Goal: Task Accomplishment & Management: Manage account settings

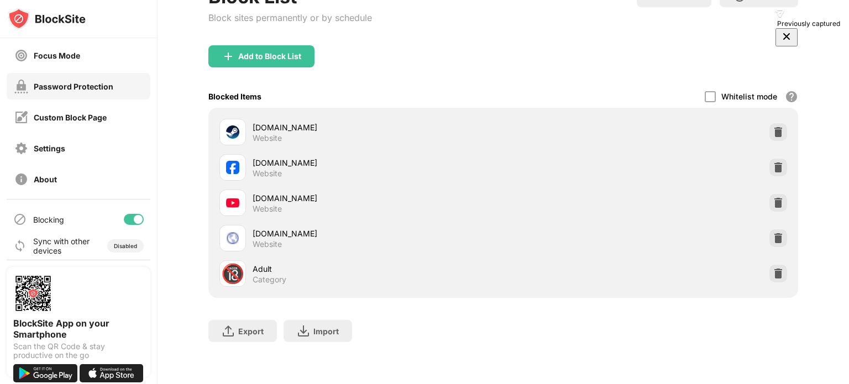
scroll to position [101, 0]
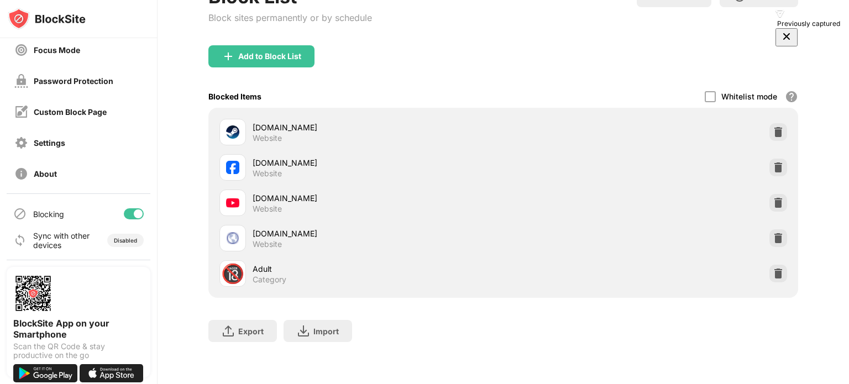
click at [124, 212] on div at bounding box center [134, 213] width 20 height 11
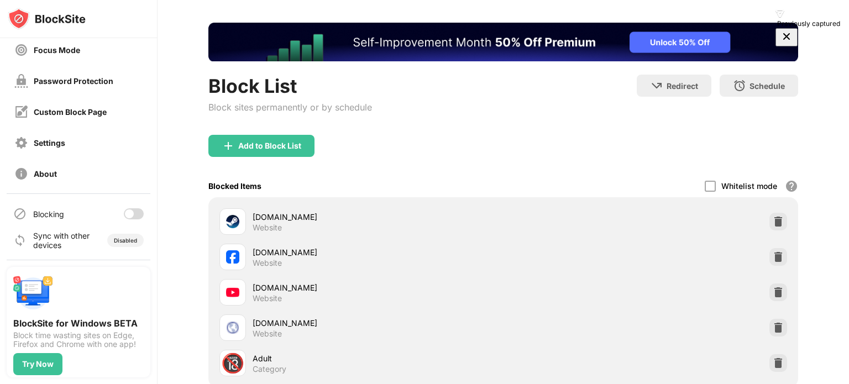
scroll to position [144, 0]
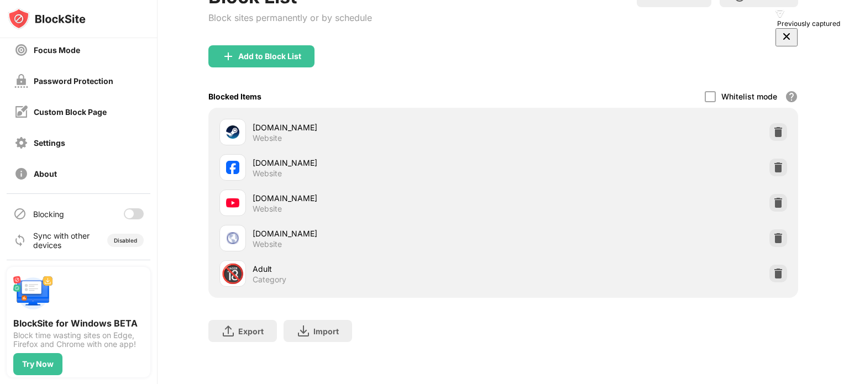
click at [128, 213] on div at bounding box center [134, 213] width 20 height 11
click at [65, 83] on div "Password Protection" at bounding box center [74, 80] width 80 height 9
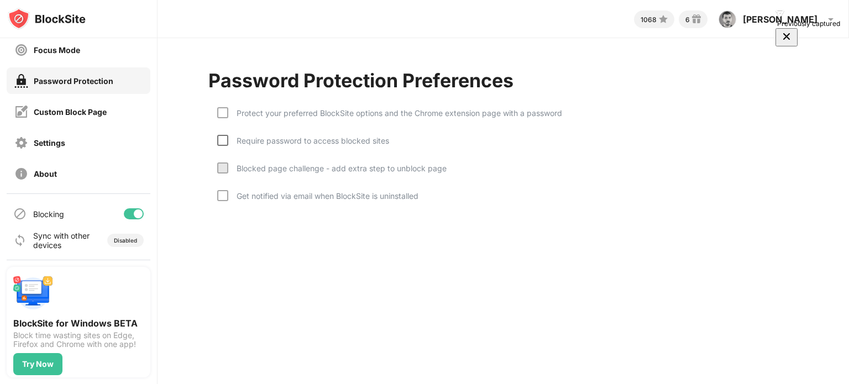
click at [223, 139] on div at bounding box center [222, 140] width 11 height 11
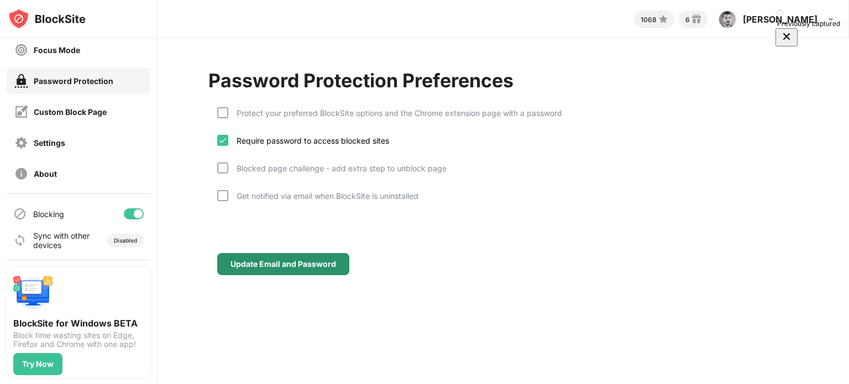
click at [275, 260] on div "Update Email and Password" at bounding box center [284, 264] width 106 height 9
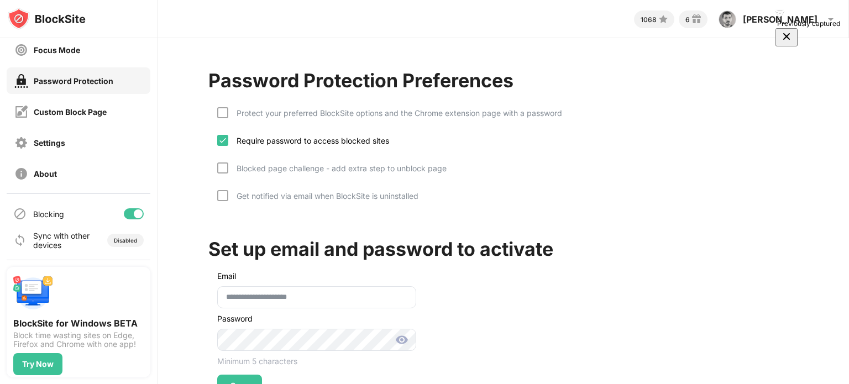
scroll to position [49, 0]
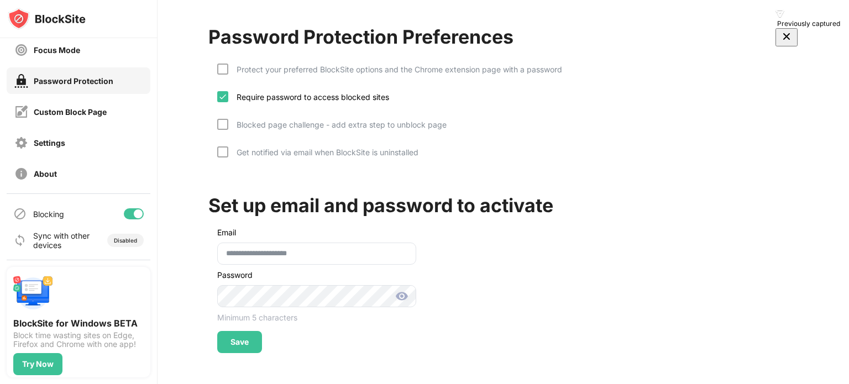
click at [401, 291] on img at bounding box center [401, 296] width 13 height 13
click at [465, 283] on div "**********" at bounding box center [503, 263] width 590 height 179
click at [234, 338] on div "Save" at bounding box center [240, 342] width 18 height 9
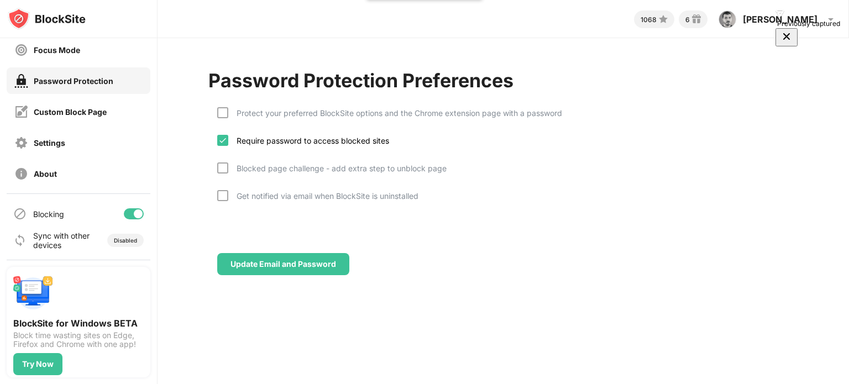
scroll to position [0, 0]
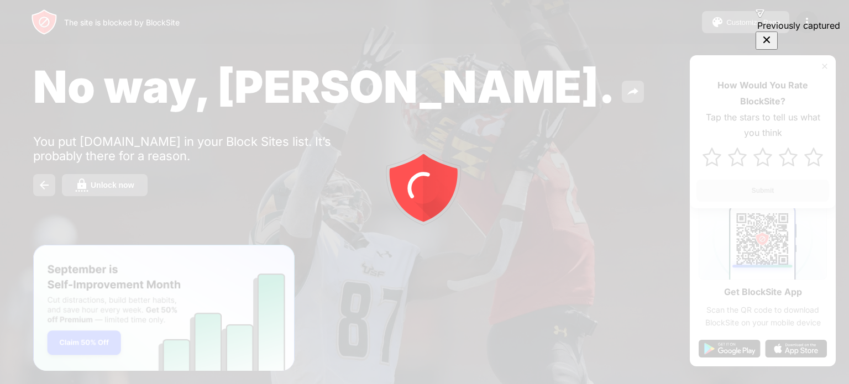
click at [676, 229] on div at bounding box center [424, 192] width 849 height 384
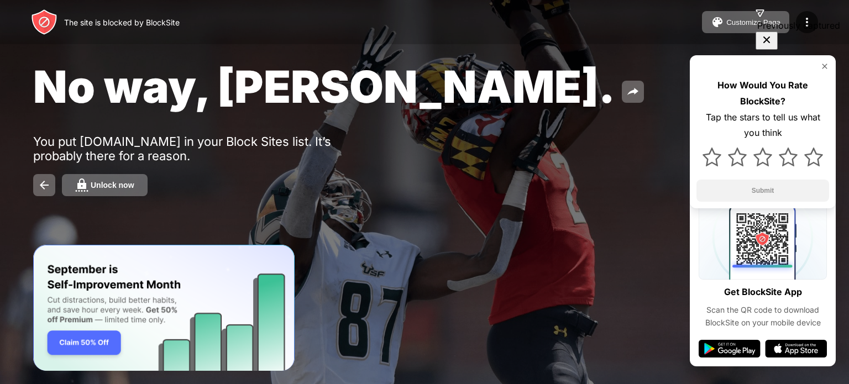
click at [93, 344] on img "Banner Message" at bounding box center [163, 308] width 261 height 127
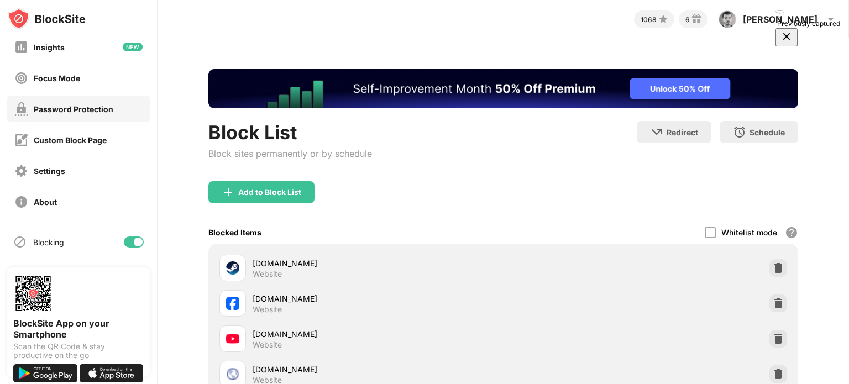
scroll to position [74, 0]
click at [88, 111] on div "Password Protection" at bounding box center [74, 107] width 80 height 9
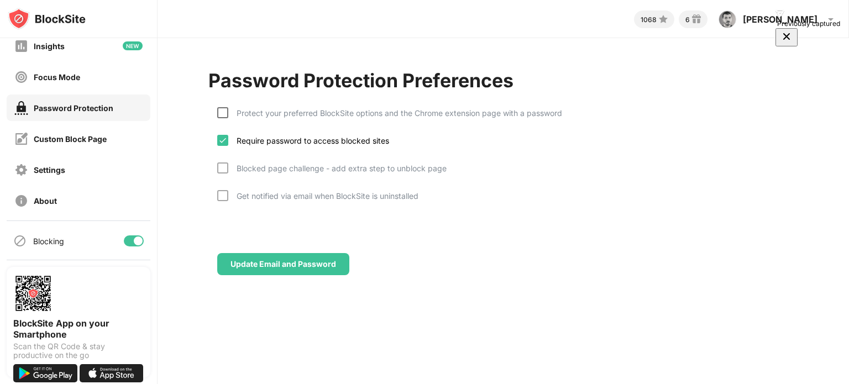
click at [222, 111] on div at bounding box center [222, 112] width 11 height 11
click at [216, 110] on div "Protect your preferred BlockSite options and the Chrome extension page with a p…" at bounding box center [503, 157] width 590 height 122
click at [221, 110] on img at bounding box center [222, 112] width 9 height 9
click at [82, 142] on div "Custom Block Page" at bounding box center [70, 138] width 73 height 9
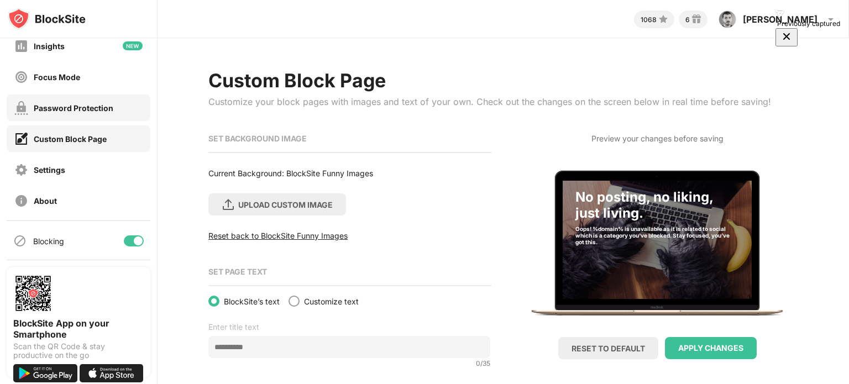
click at [72, 106] on div "Password Protection" at bounding box center [74, 107] width 80 height 9
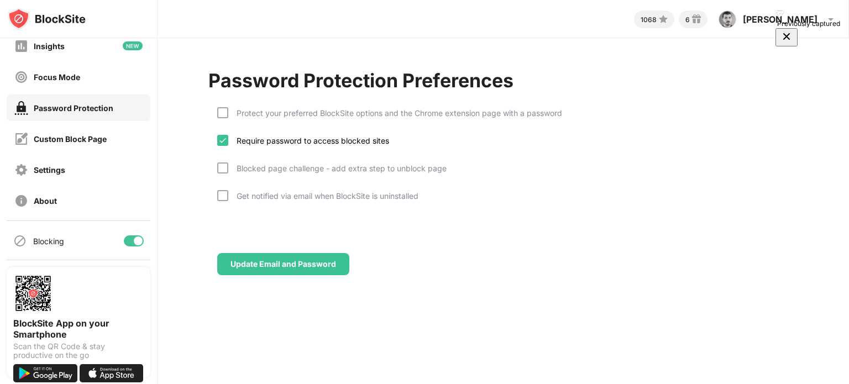
click at [229, 114] on div "Protect your preferred BlockSite options and the Chrome extension page with a p…" at bounding box center [395, 112] width 334 height 9
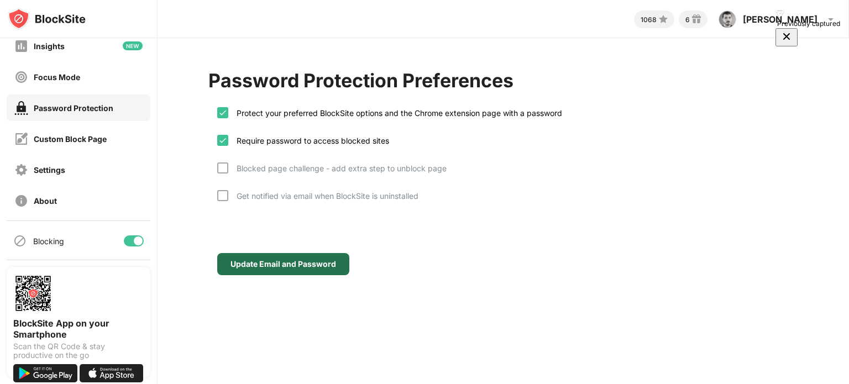
click at [304, 257] on div "Update Email and Password" at bounding box center [283, 264] width 132 height 22
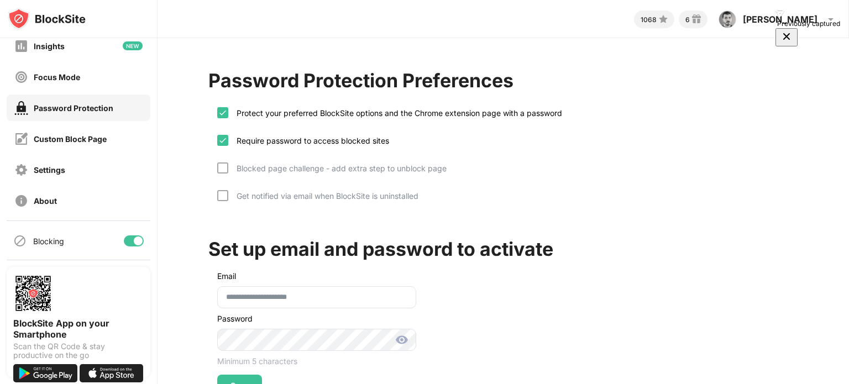
scroll to position [49, 0]
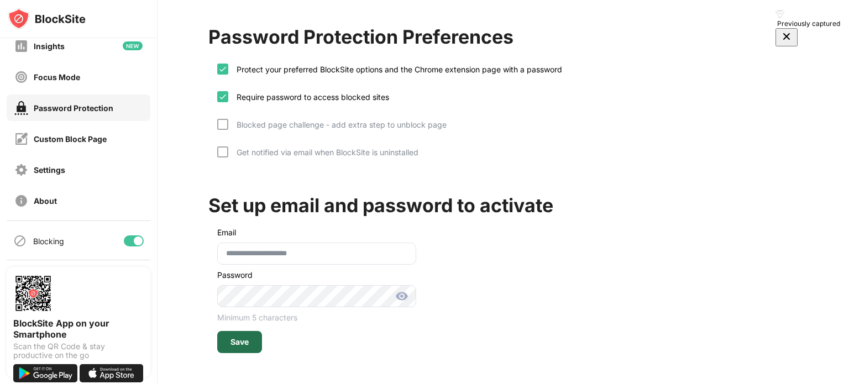
click at [243, 338] on div "Save" at bounding box center [240, 342] width 18 height 9
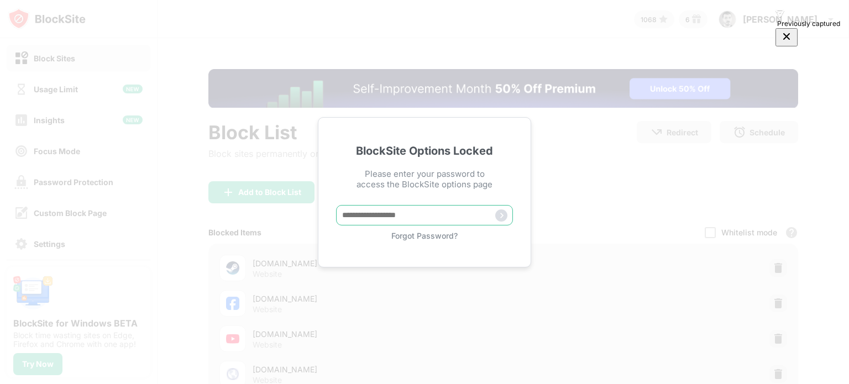
click at [425, 214] on input "text" at bounding box center [424, 215] width 177 height 20
paste input "**********"
type input "**********"
click at [503, 212] on img at bounding box center [501, 216] width 12 height 12
click at [362, 213] on input "text" at bounding box center [424, 215] width 177 height 20
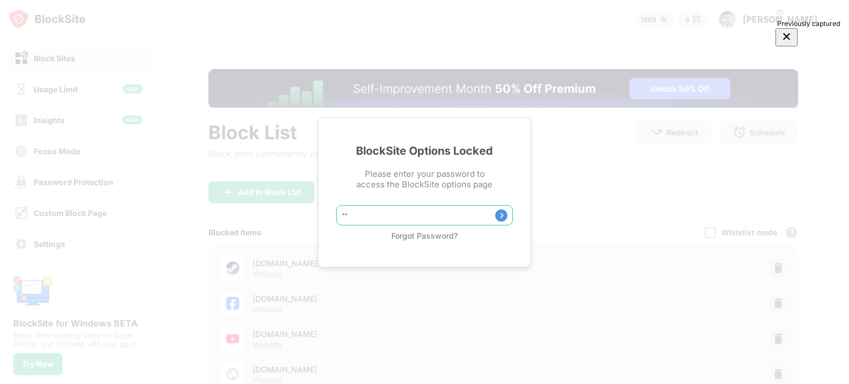
type input "*"
type input "**********"
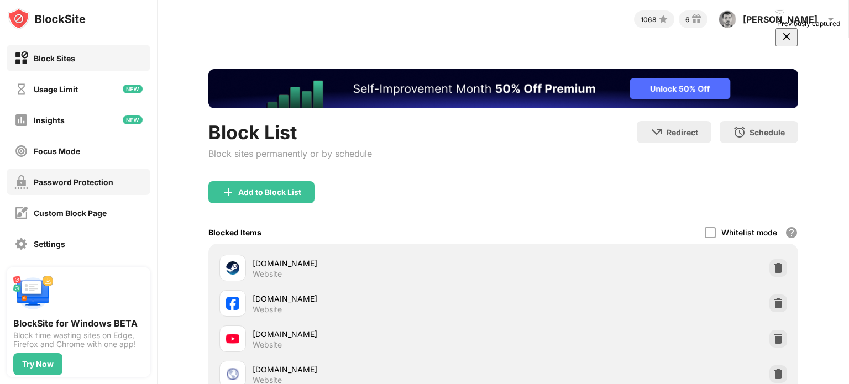
scroll to position [101, 0]
